Goal: Information Seeking & Learning: Learn about a topic

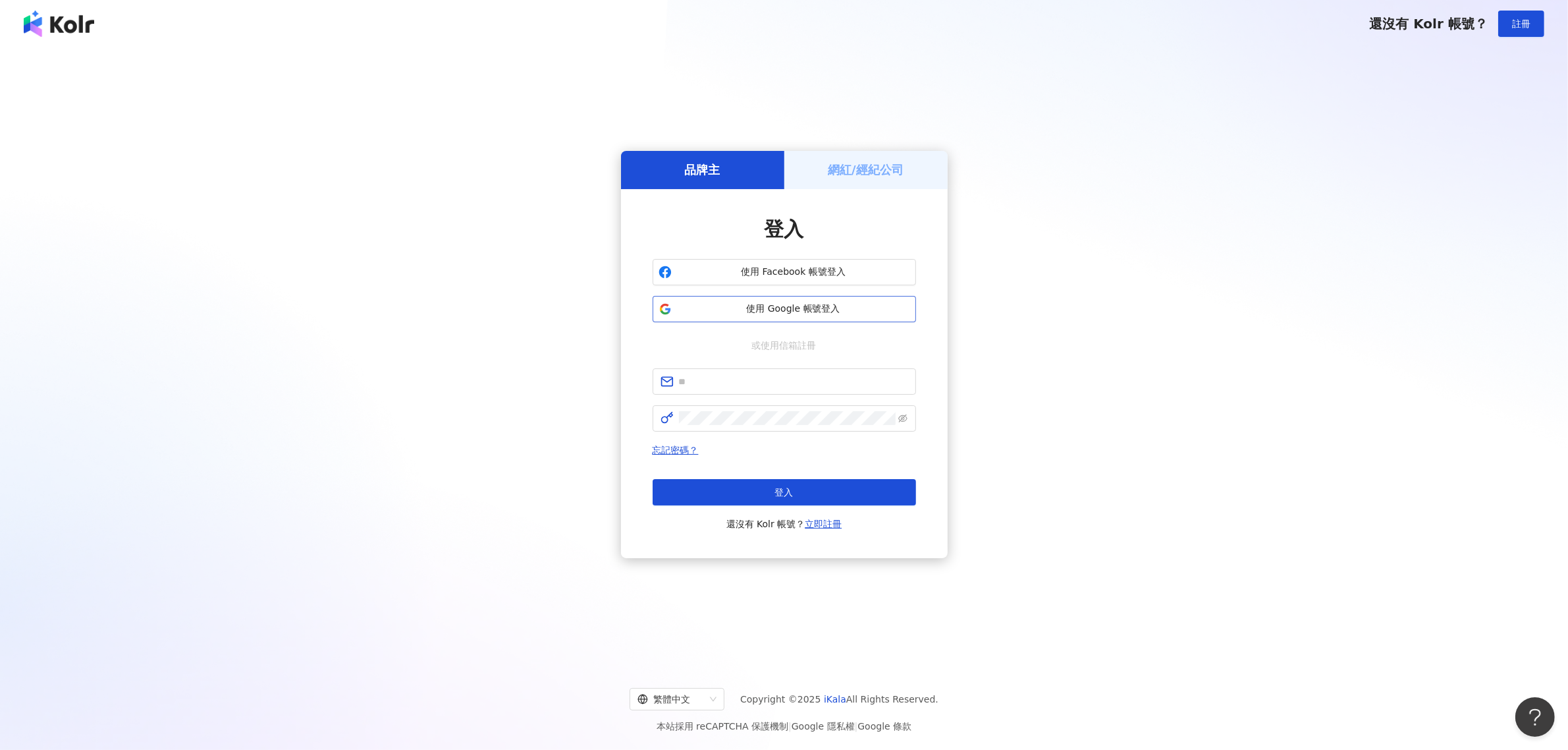
click at [768, 299] on button "使用 Google 帳號登入" at bounding box center [784, 309] width 264 height 26
click at [818, 267] on span "使用 Facebook 帳號登入" at bounding box center [793, 272] width 233 height 14
drag, startPoint x: 892, startPoint y: 291, endPoint x: 888, endPoint y: 300, distance: 9.8
click at [891, 292] on div "使用 Facebook 帳號登入 使用 Google 帳號登入" at bounding box center [784, 290] width 264 height 64
click at [872, 322] on div "登入 使用 Facebook 帳號登入 使用 Google 帳號登入 或使用信箱註冊 忘記密碼？ 登入 還沒有 Kolr 帳號？ 立即註冊" at bounding box center [784, 373] width 264 height 316
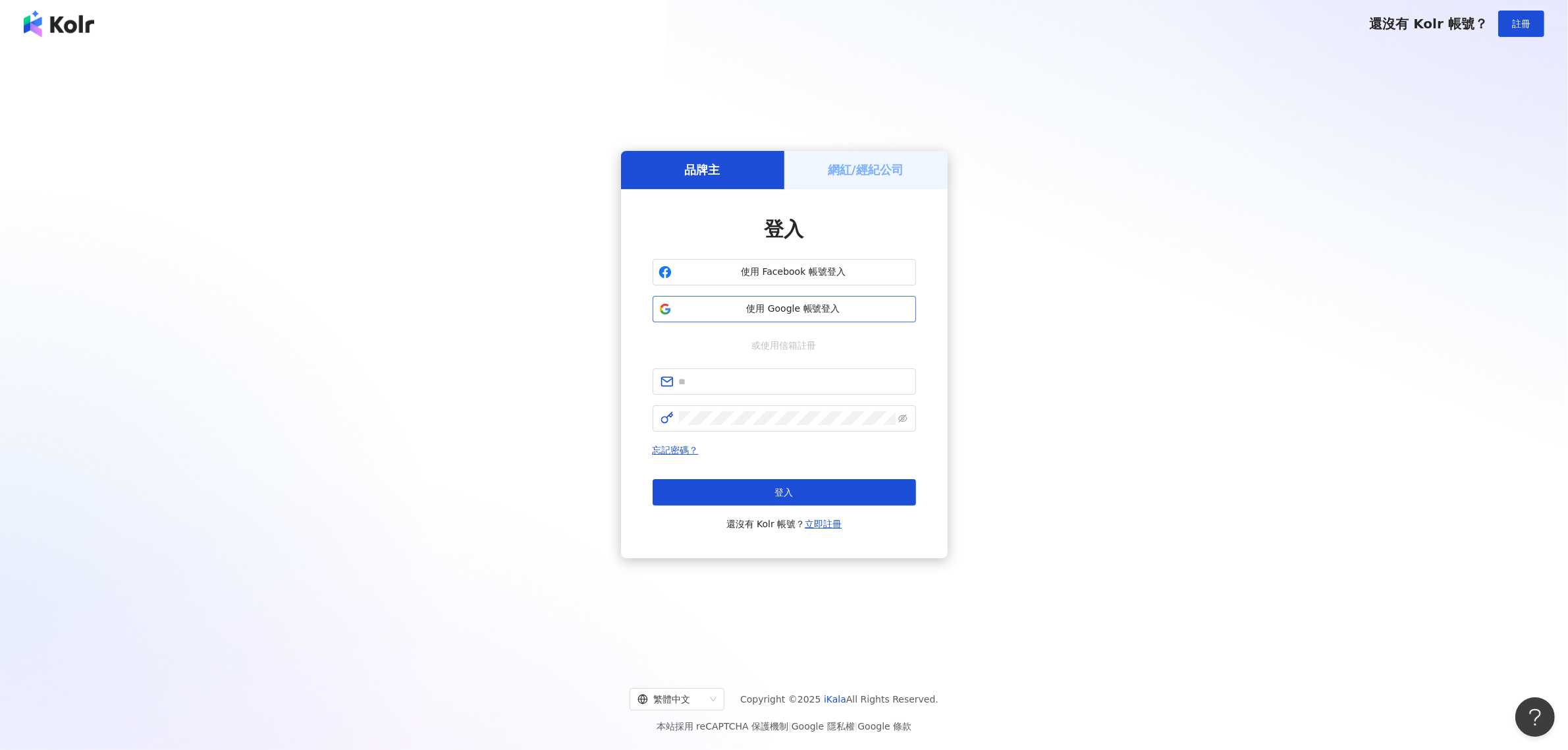
click at [876, 314] on span "使用 Google 帳號登入" at bounding box center [793, 309] width 233 height 14
click at [822, 304] on span "使用 Google 帳號登入" at bounding box center [793, 309] width 233 height 14
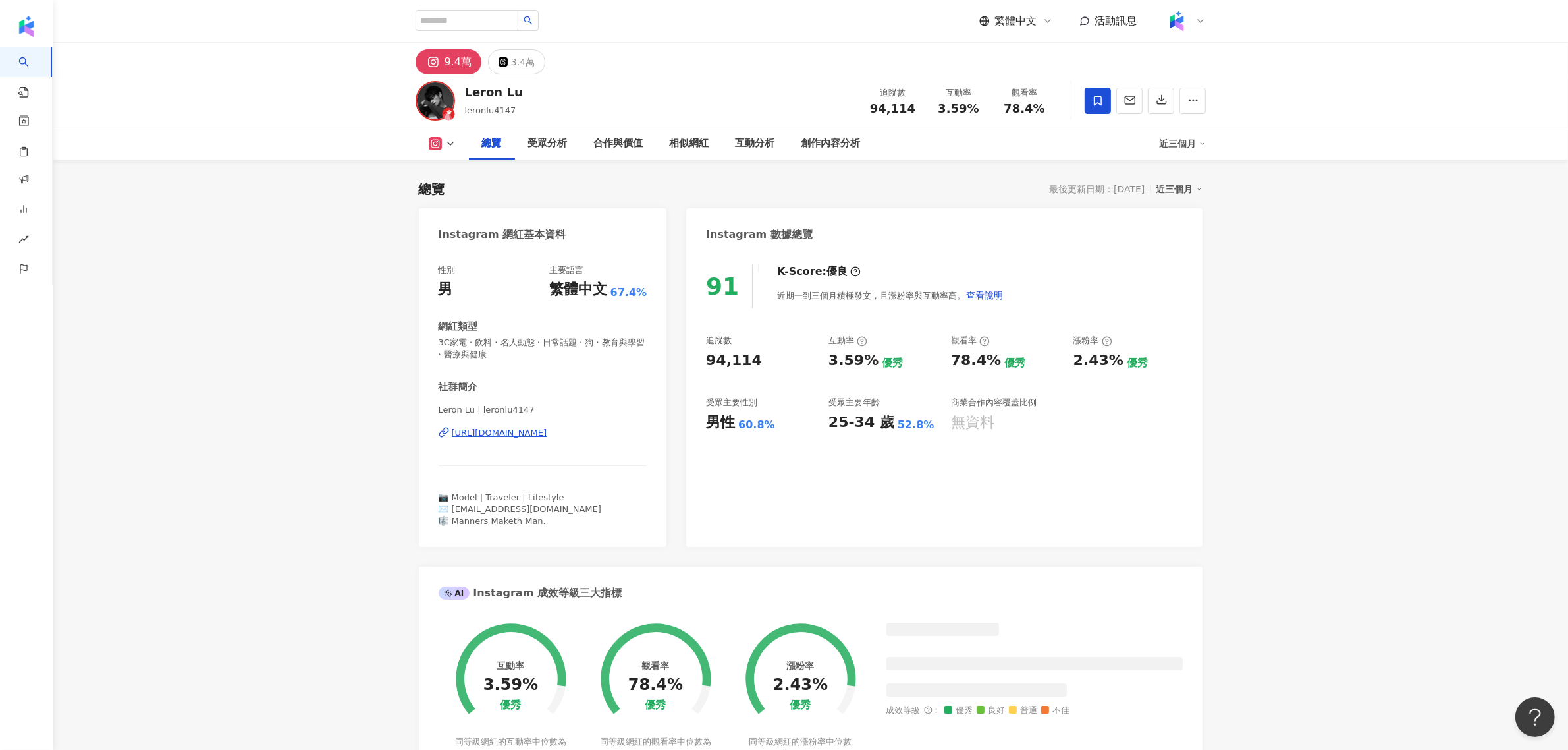
click at [485, 423] on div "Leron Lu | leronlu4147 https://www.instagram.com/leronlu4147/" at bounding box center [543, 442] width 209 height 77
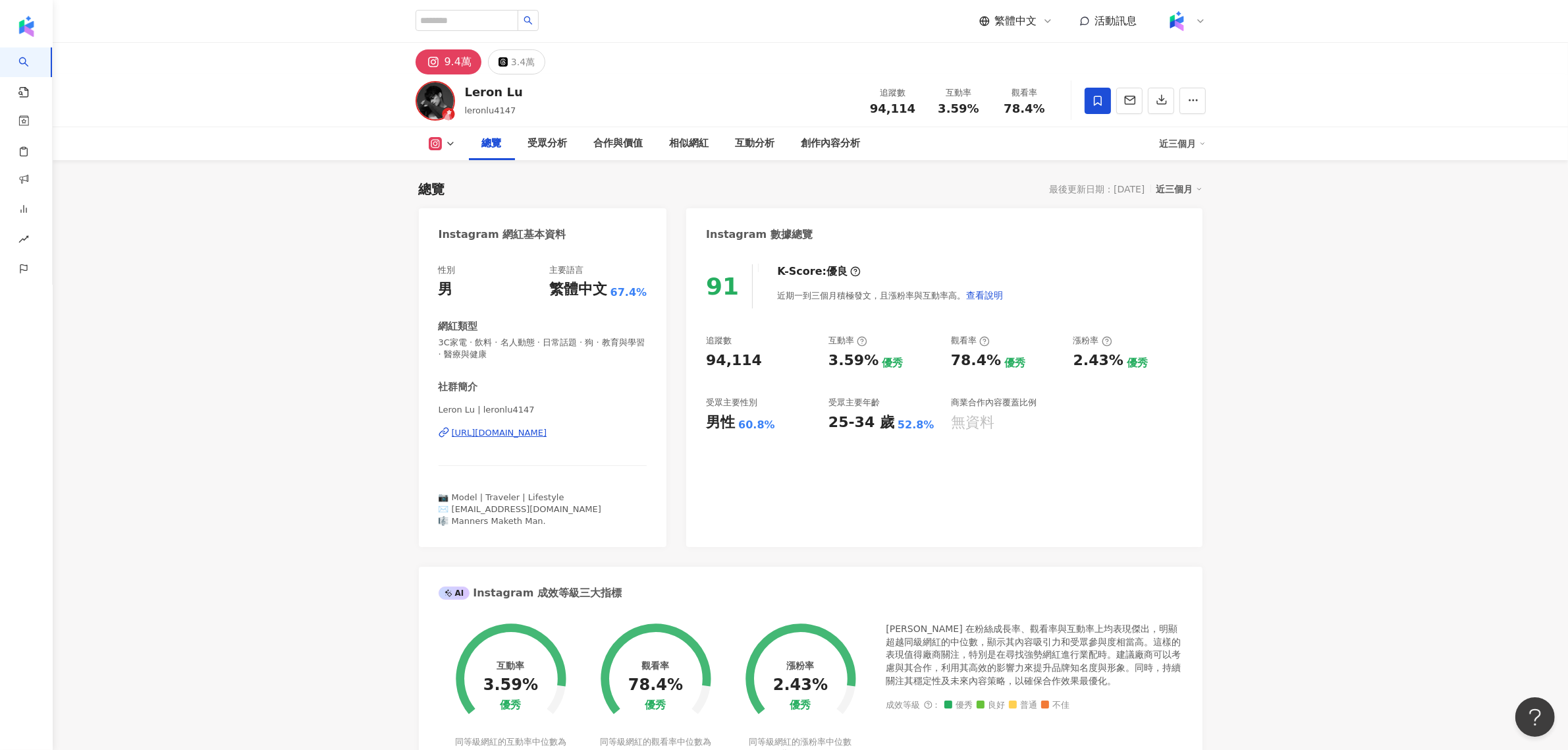
click at [489, 436] on div "https://www.instagram.com/leronlu4147/" at bounding box center [499, 433] width 96 height 12
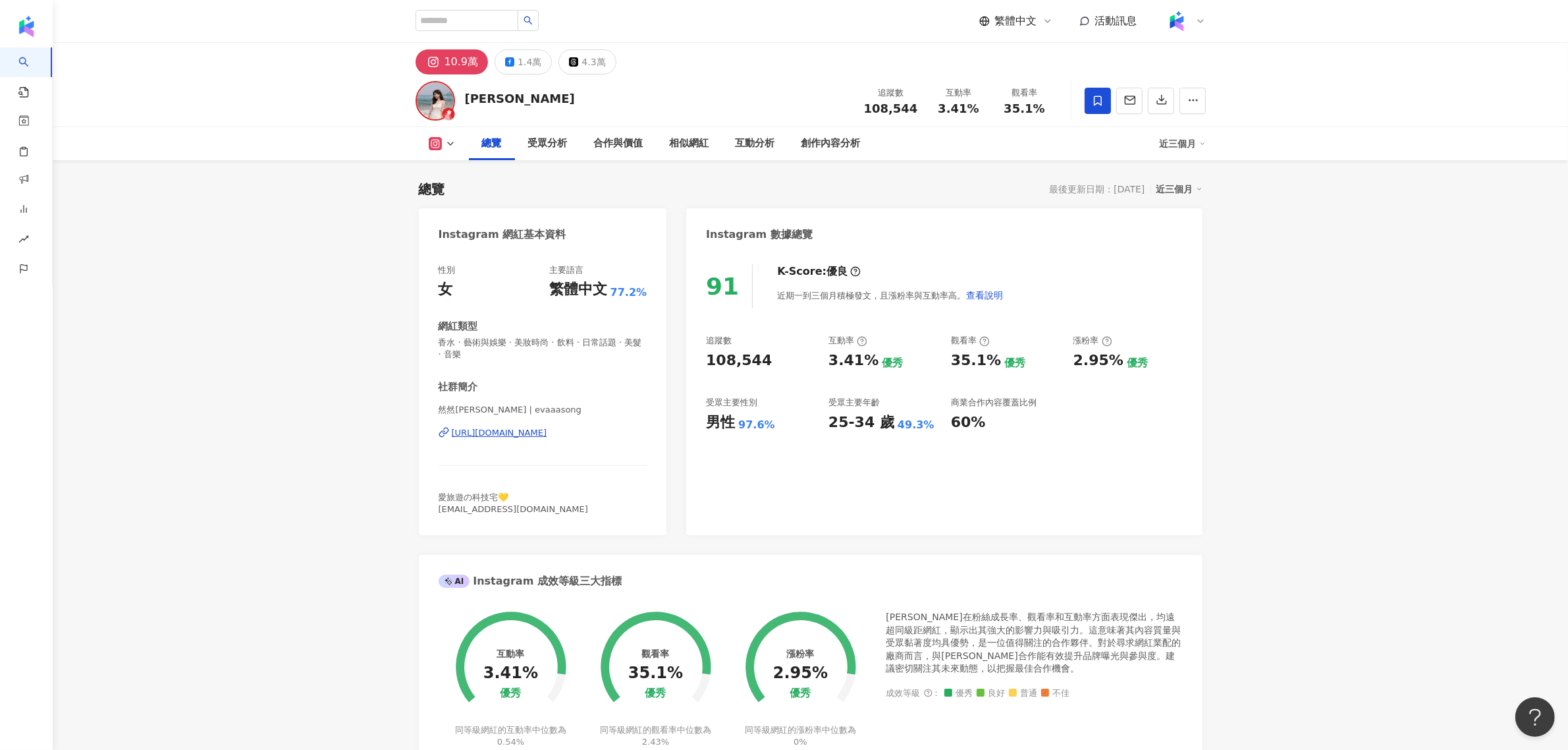
click at [522, 433] on div "[URL][DOMAIN_NAME]" at bounding box center [499, 433] width 96 height 12
